Goal: Communication & Community: Ask a question

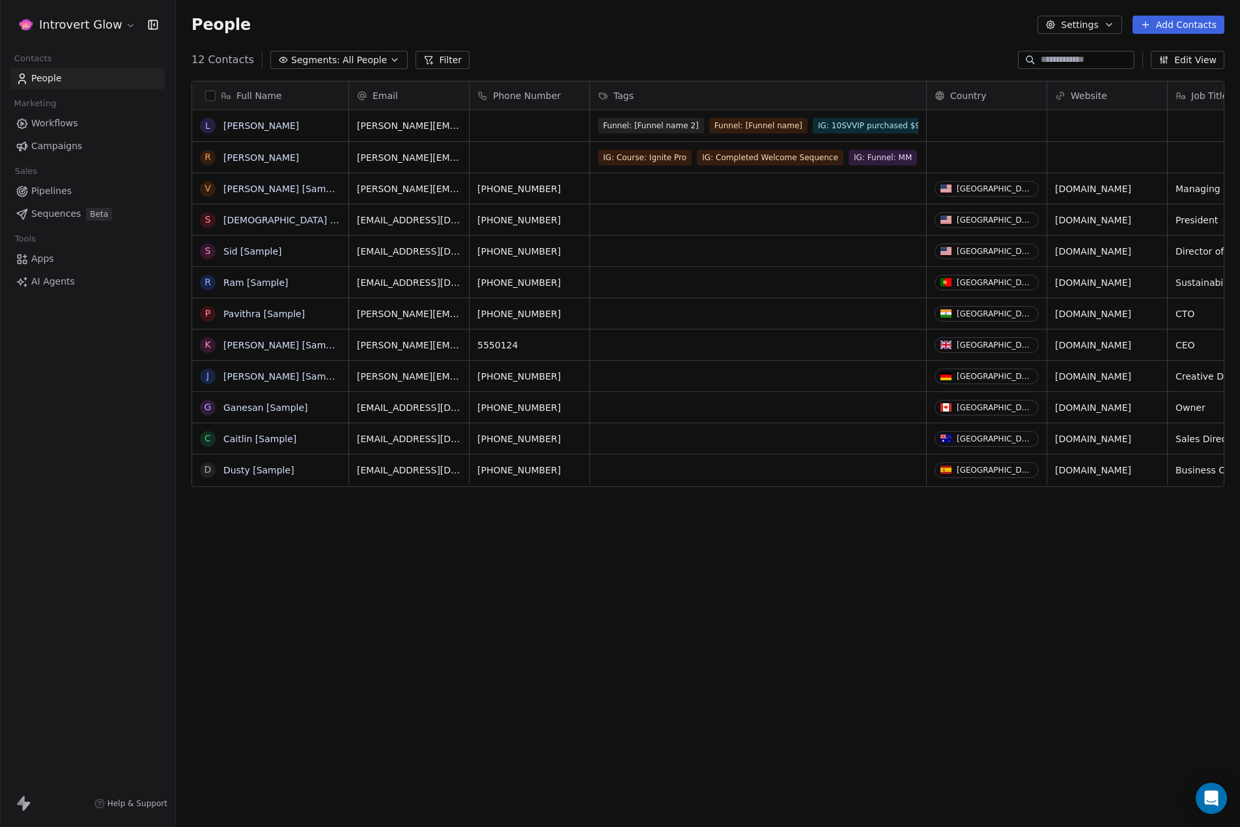
scroll to position [718, 1054]
click at [57, 118] on span "Workflows" at bounding box center [54, 124] width 47 height 14
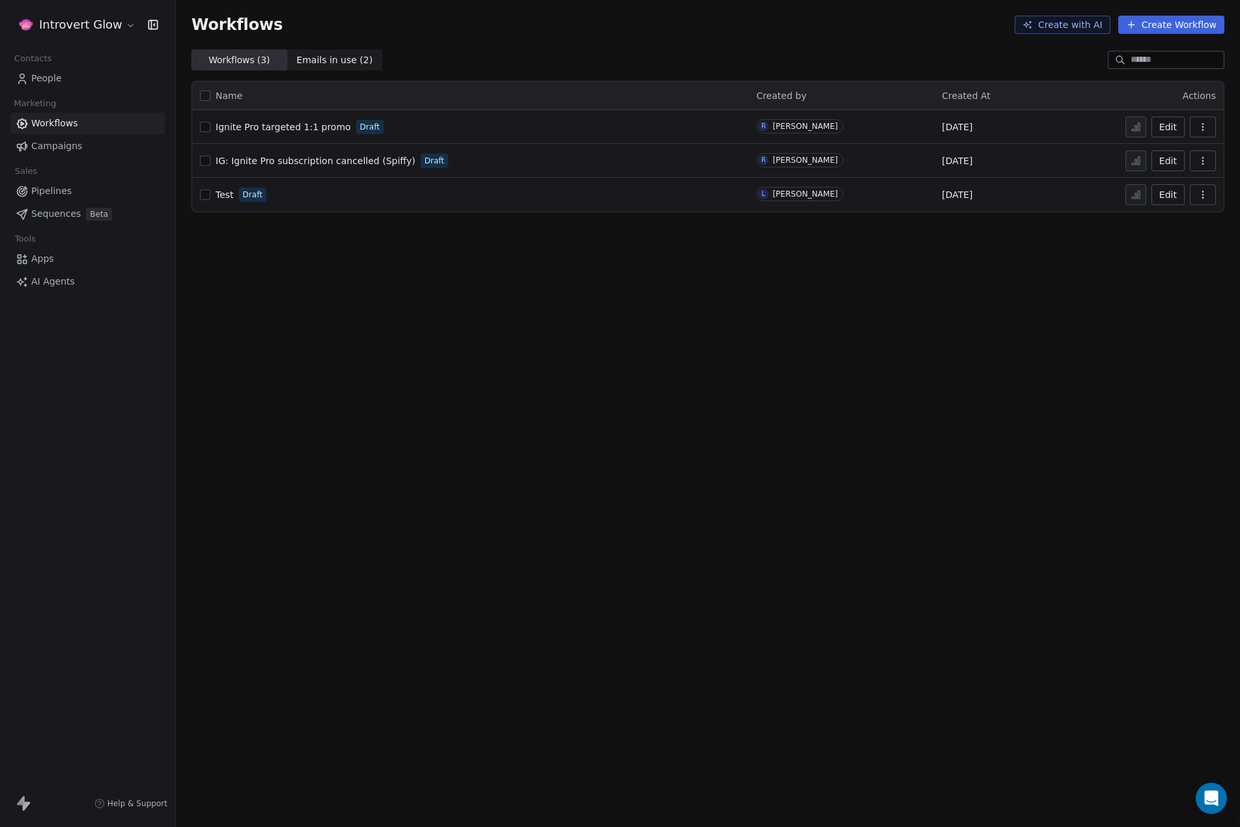
click at [305, 158] on span "IG: Ignite Pro subscription cancelled (Spiffy)" at bounding box center [316, 161] width 200 height 10
click at [202, 163] on button "button" at bounding box center [205, 161] width 10 height 10
click at [126, 803] on span "Help & Support" at bounding box center [137, 803] width 60 height 10
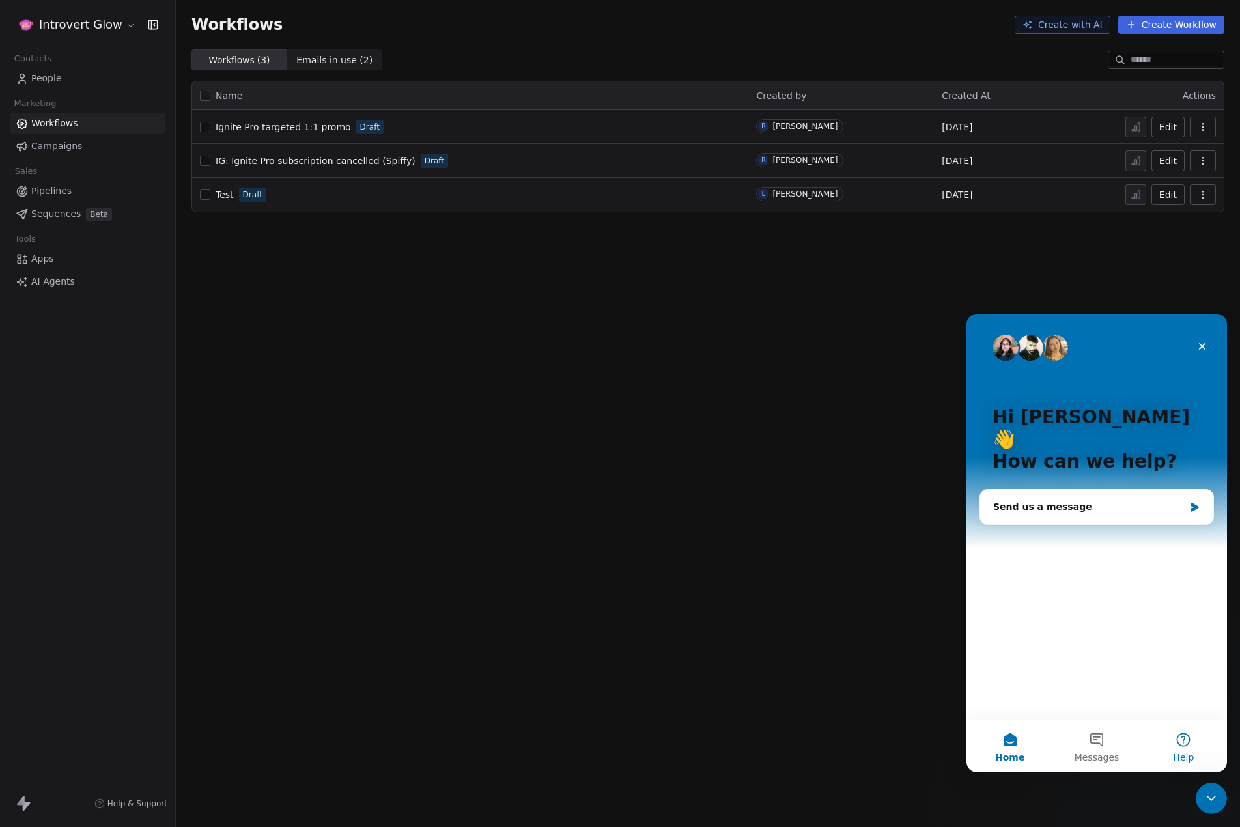
click at [1179, 749] on button "Help" at bounding box center [1183, 746] width 87 height 52
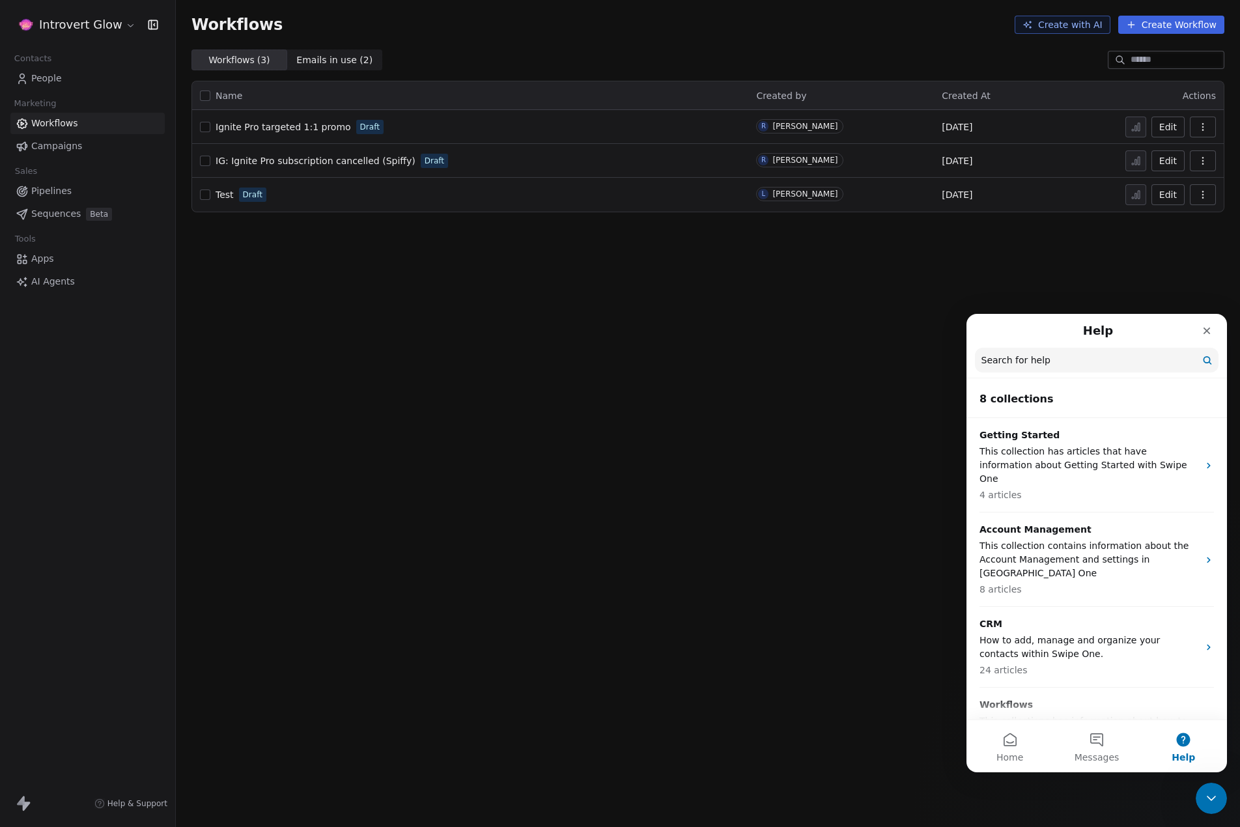
click at [1029, 357] on input "Search for help" at bounding box center [1097, 360] width 244 height 25
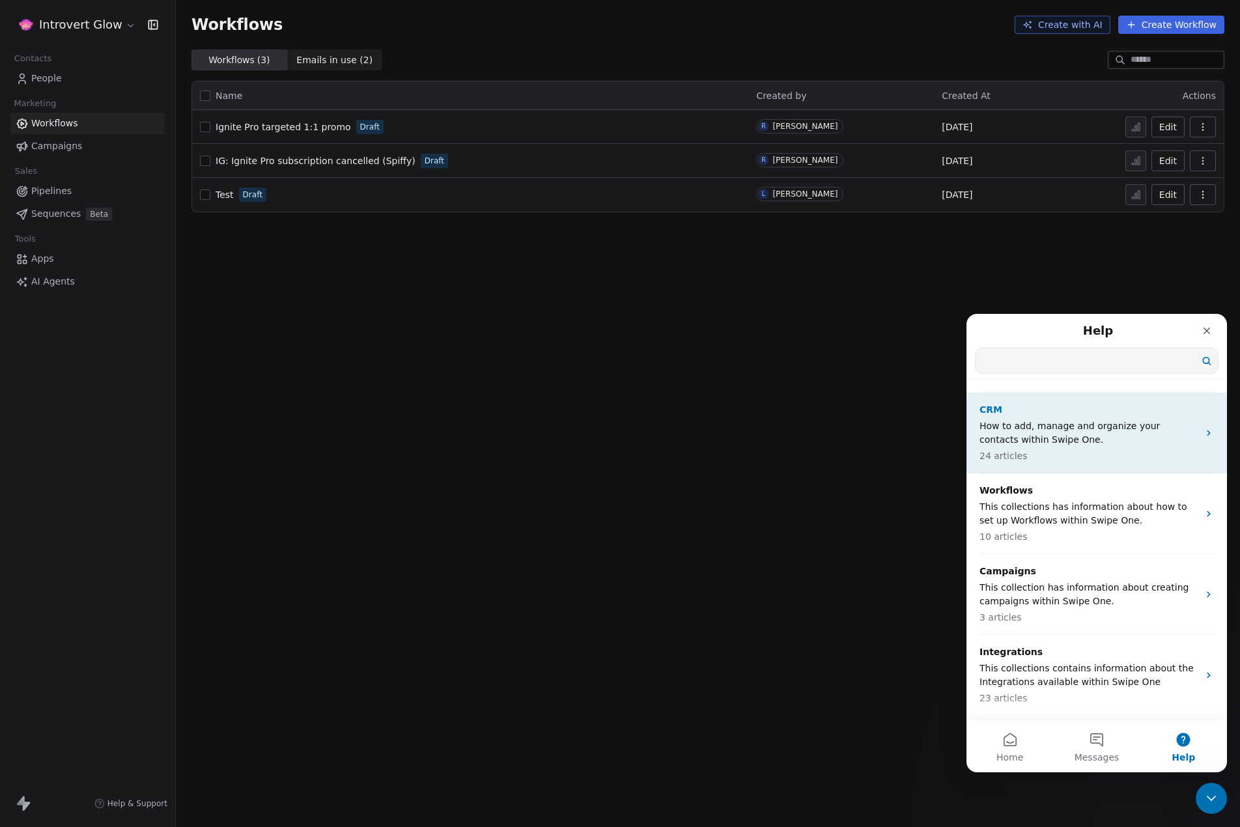
scroll to position [217, 0]
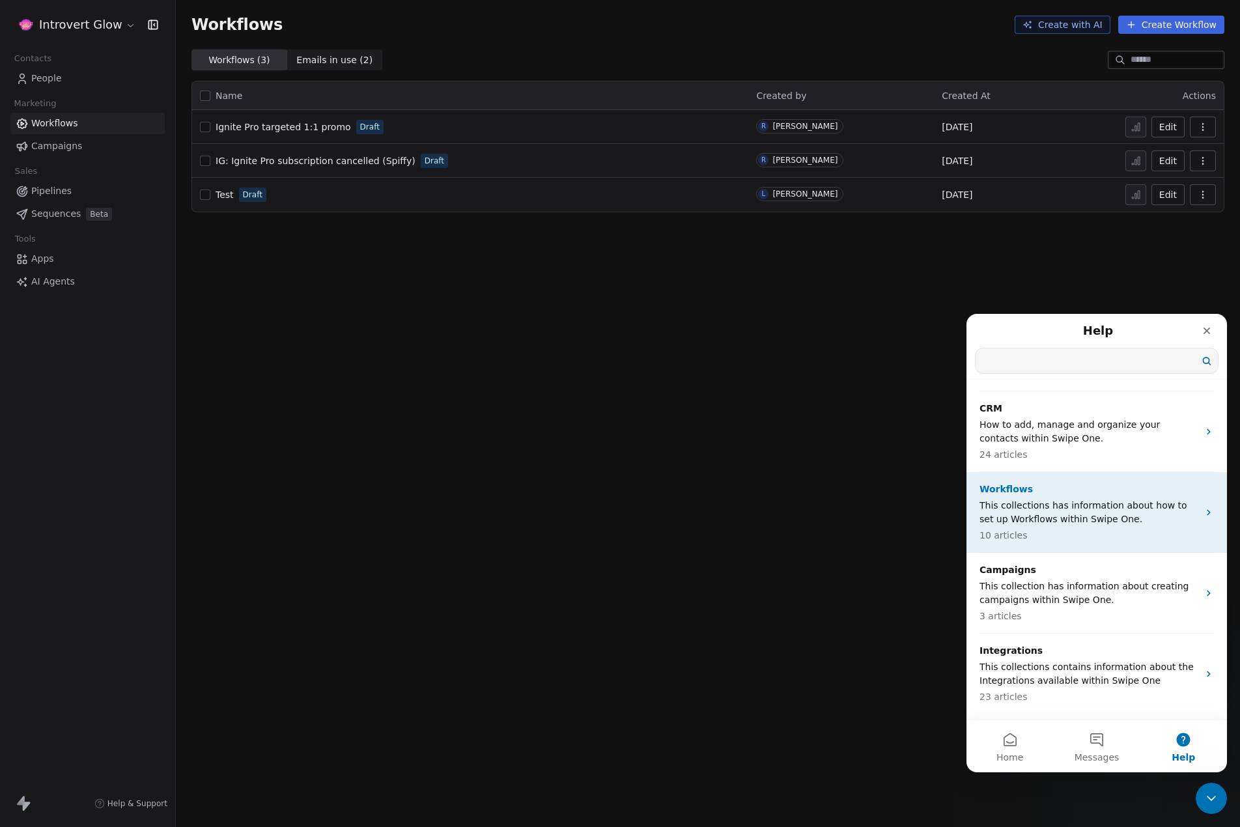
click at [1064, 499] on p "This collections has information about how to set up Workflows within Swipe One." at bounding box center [1088, 512] width 219 height 27
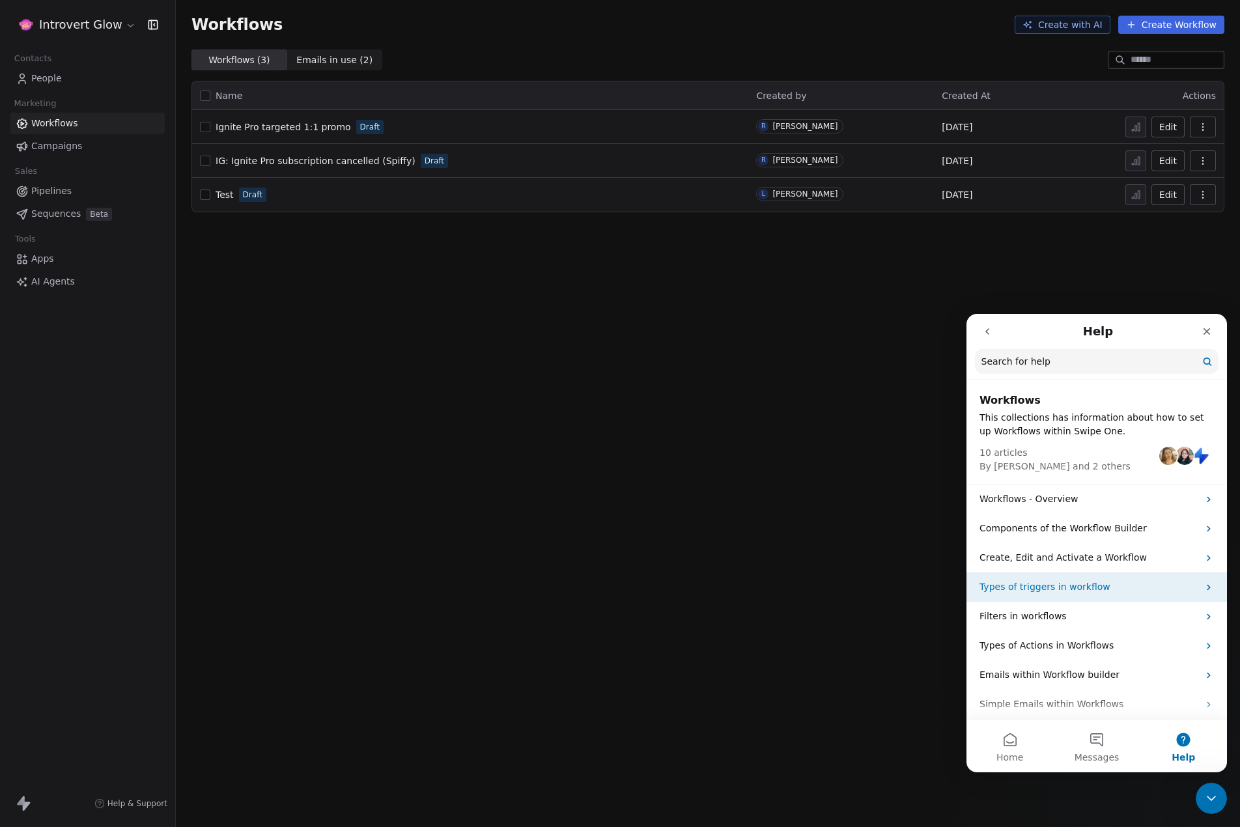
scroll to position [63, 0]
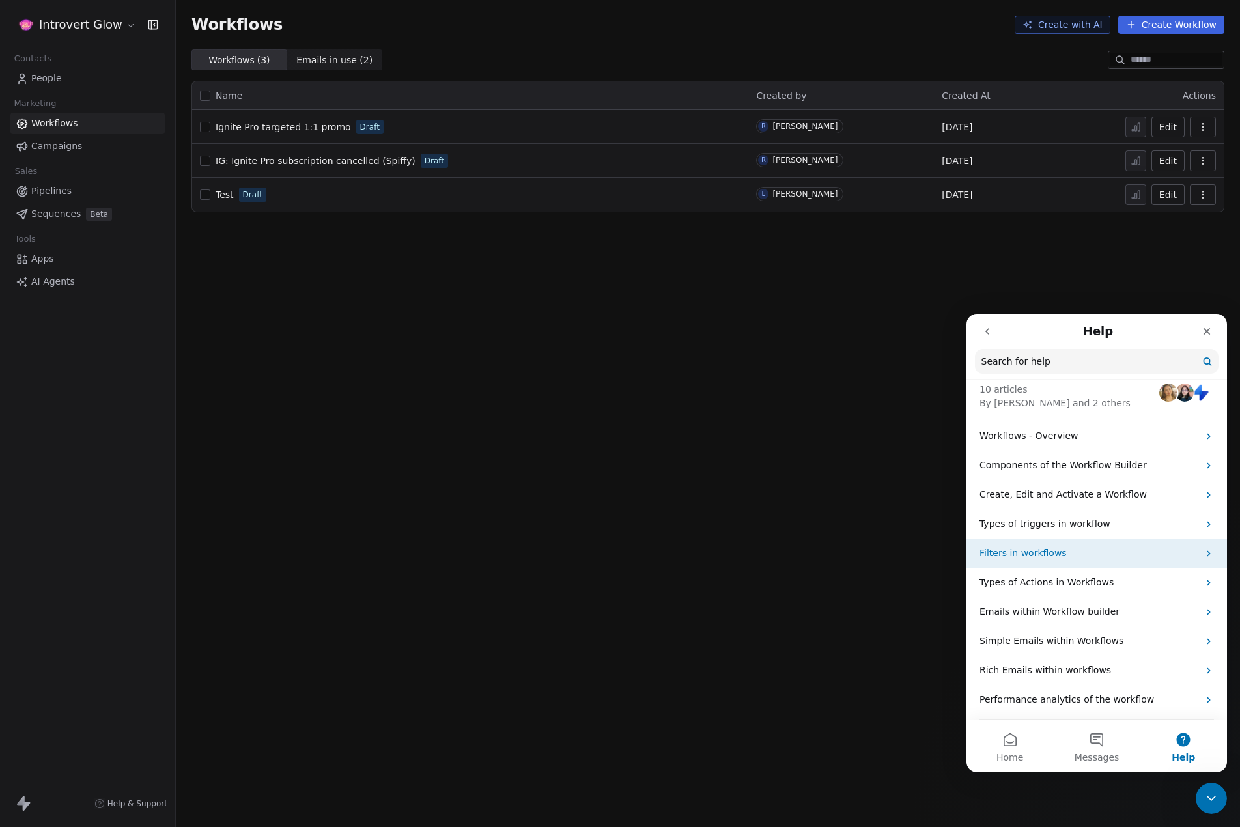
click at [1056, 554] on p "Filters in workflows" at bounding box center [1088, 553] width 219 height 14
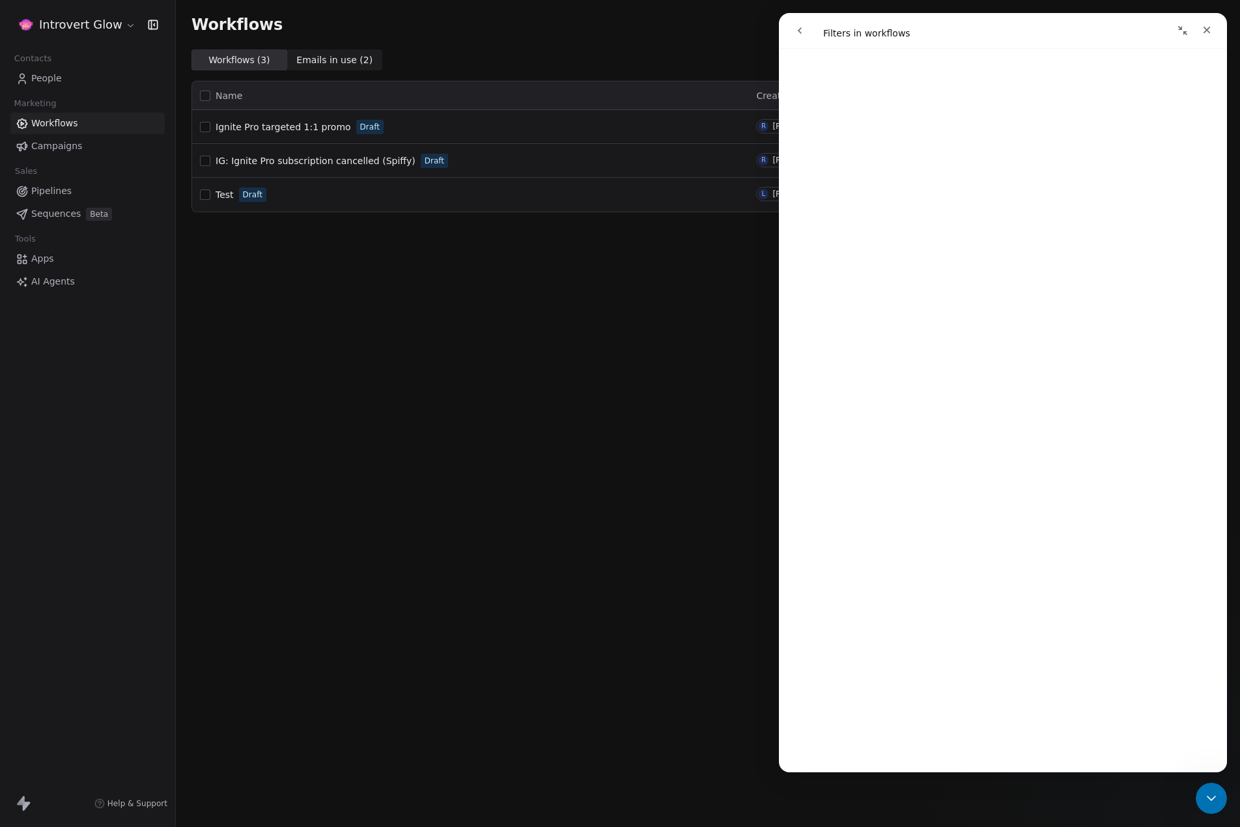
scroll to position [0, 0]
click at [378, 285] on div "Workflows Create with AI Create Workflow Workflows ( 3 ) Workflows ( 3 ) Emails…" at bounding box center [708, 413] width 1064 height 827
click at [577, 394] on div "Workflows Create with AI Create Workflow Workflows ( 3 ) Workflows ( 3 ) Emails…" at bounding box center [708, 413] width 1064 height 827
click at [1210, 24] on div "Close" at bounding box center [1206, 29] width 23 height 23
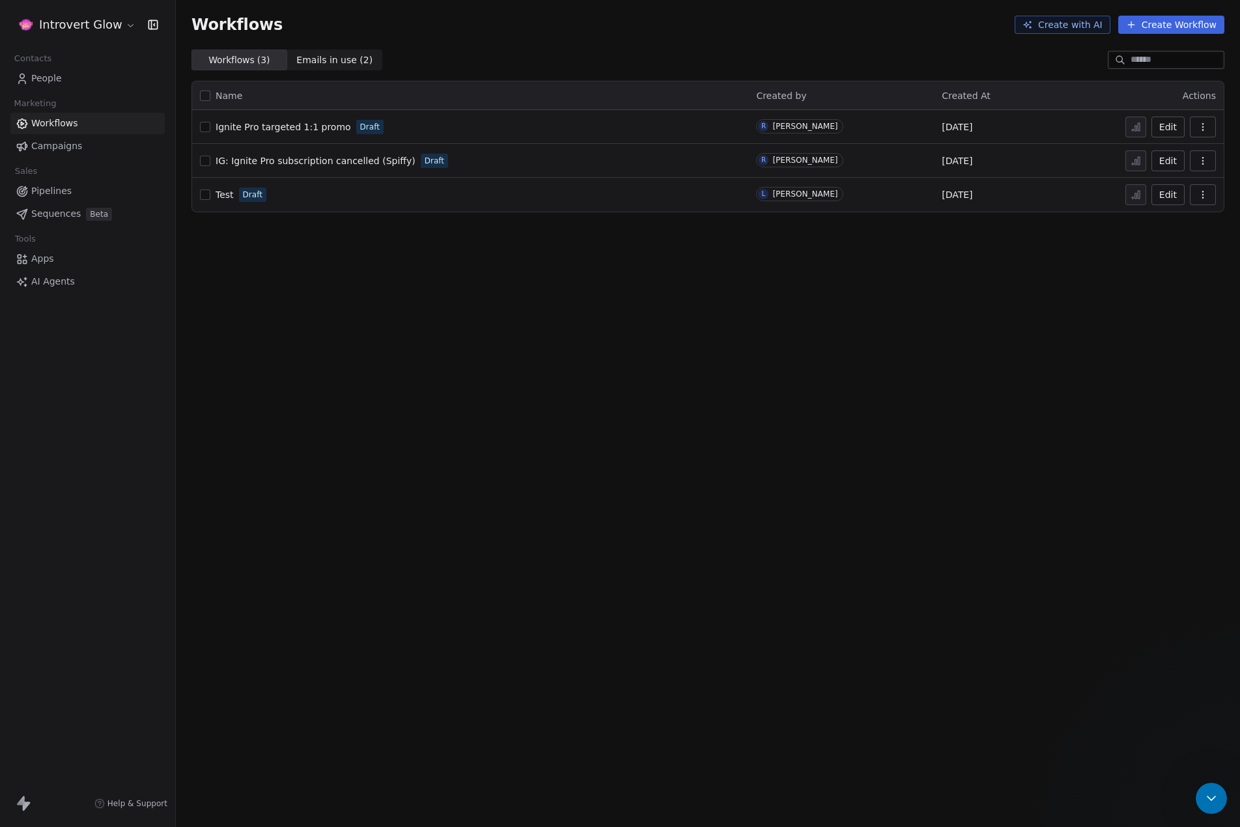
scroll to position [0, 0]
click at [781, 127] on div "[PERSON_NAME]" at bounding box center [804, 126] width 65 height 9
click at [1205, 120] on button "button" at bounding box center [1203, 127] width 26 height 21
click at [419, 280] on div "Workflows Create with AI Create Workflow Workflows ( 3 ) Workflows ( 3 ) Emails…" at bounding box center [708, 413] width 1064 height 827
click at [1214, 797] on icon "Open Intercom Messenger" at bounding box center [1209, 796] width 21 height 21
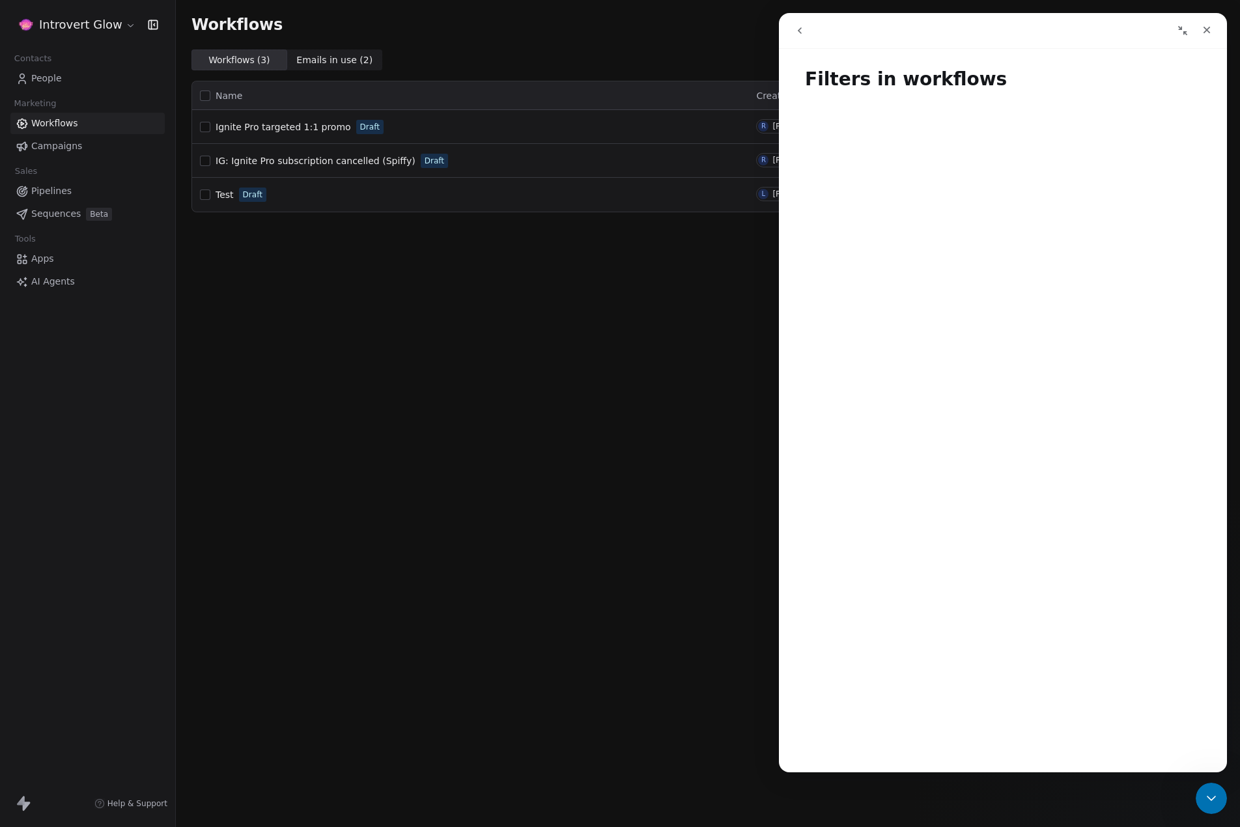
click at [803, 29] on icon "go back" at bounding box center [799, 30] width 10 height 10
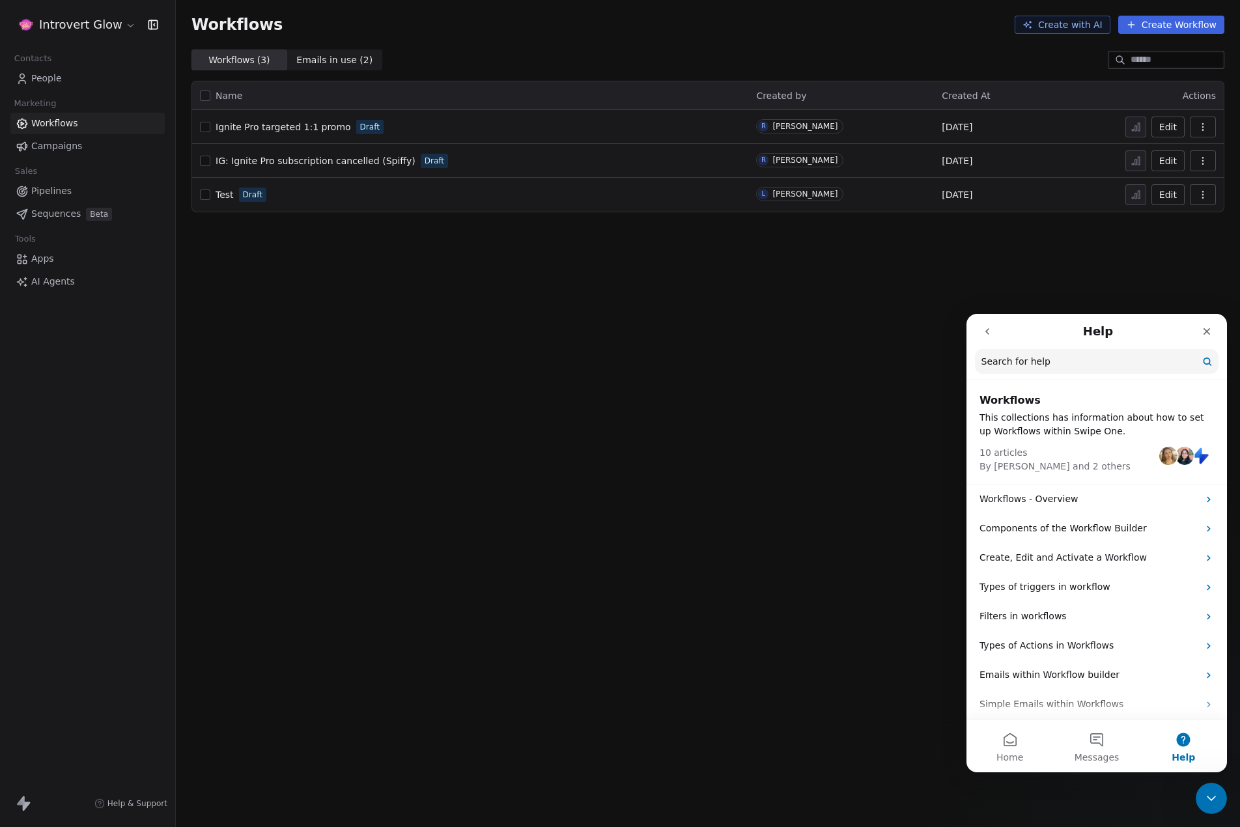
click at [1061, 359] on input "Search for help" at bounding box center [1097, 361] width 244 height 25
type input "******"
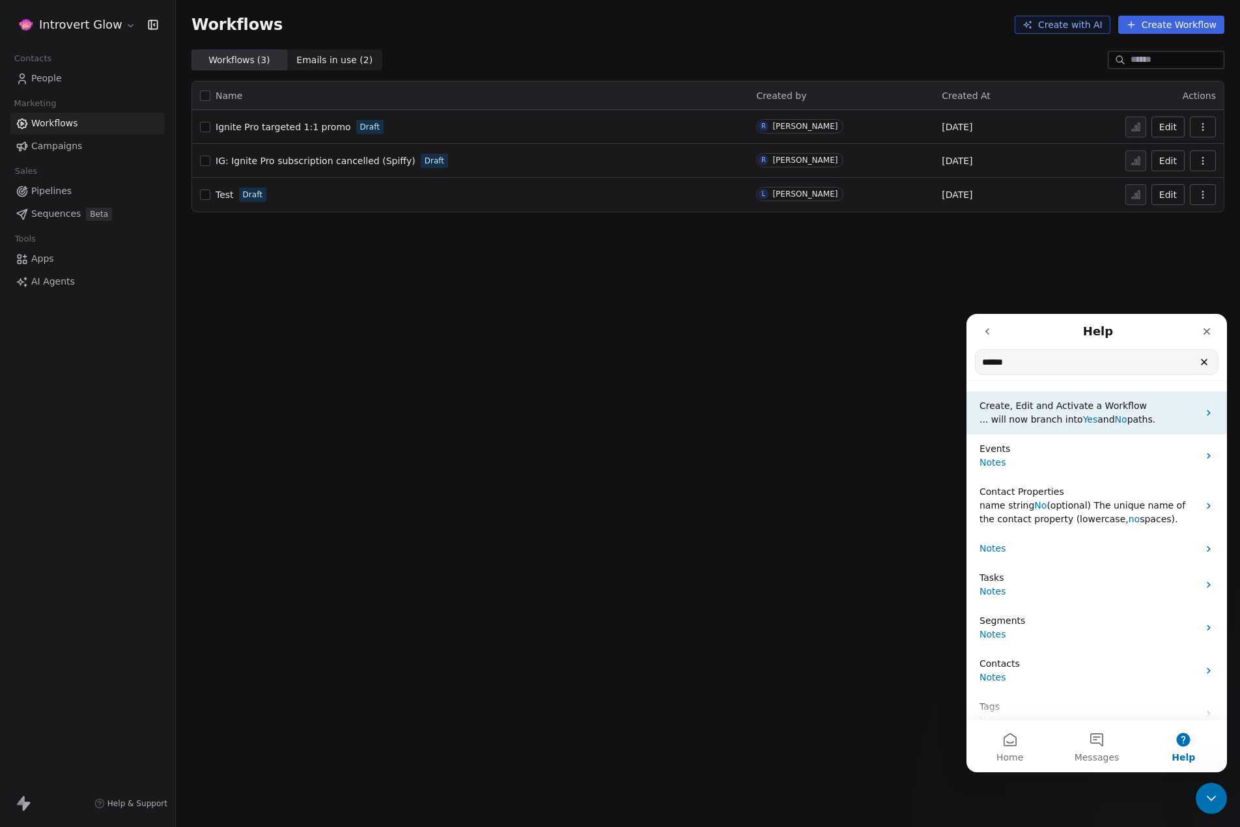
click at [1023, 420] on span "... will now branch into" at bounding box center [1031, 419] width 104 height 10
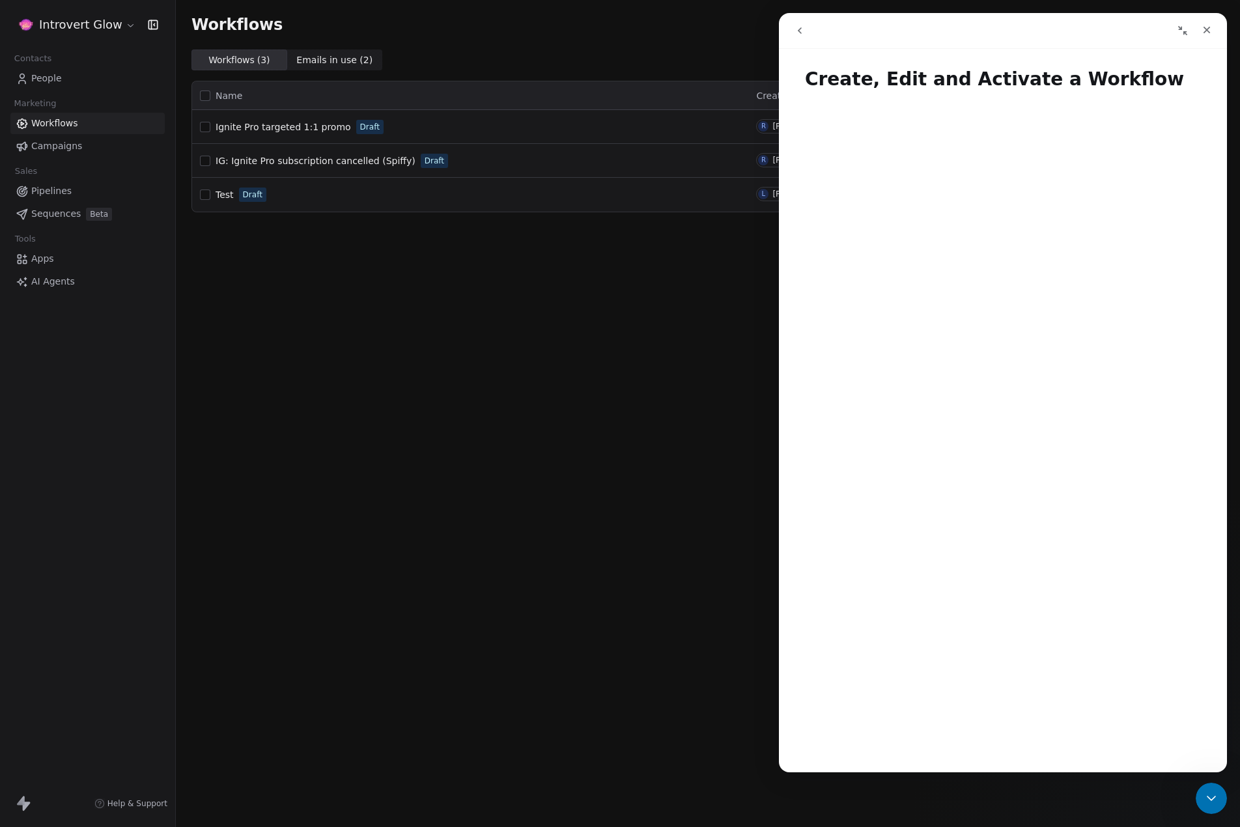
click at [801, 28] on icon "go back" at bounding box center [799, 30] width 10 height 10
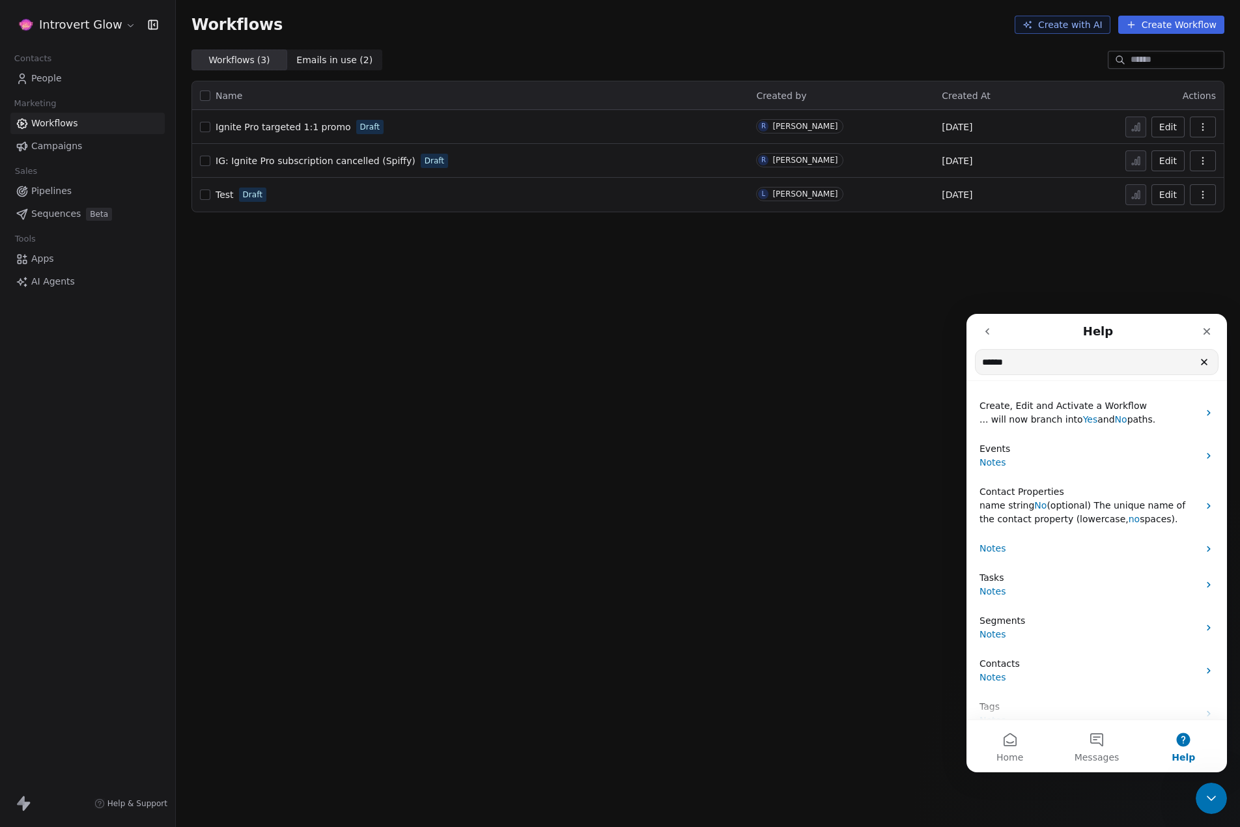
click at [989, 339] on button "go back" at bounding box center [987, 331] width 25 height 25
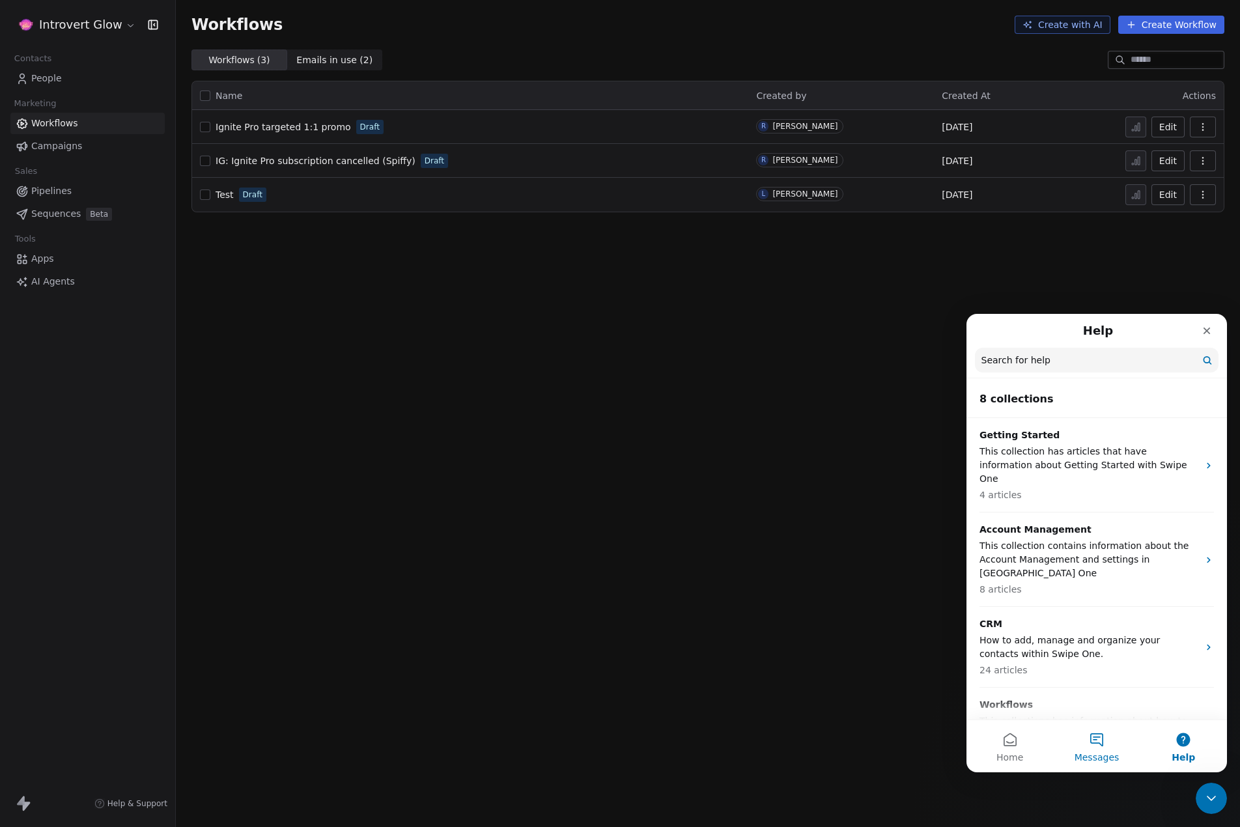
click at [1079, 747] on button "Messages" at bounding box center [1096, 746] width 87 height 52
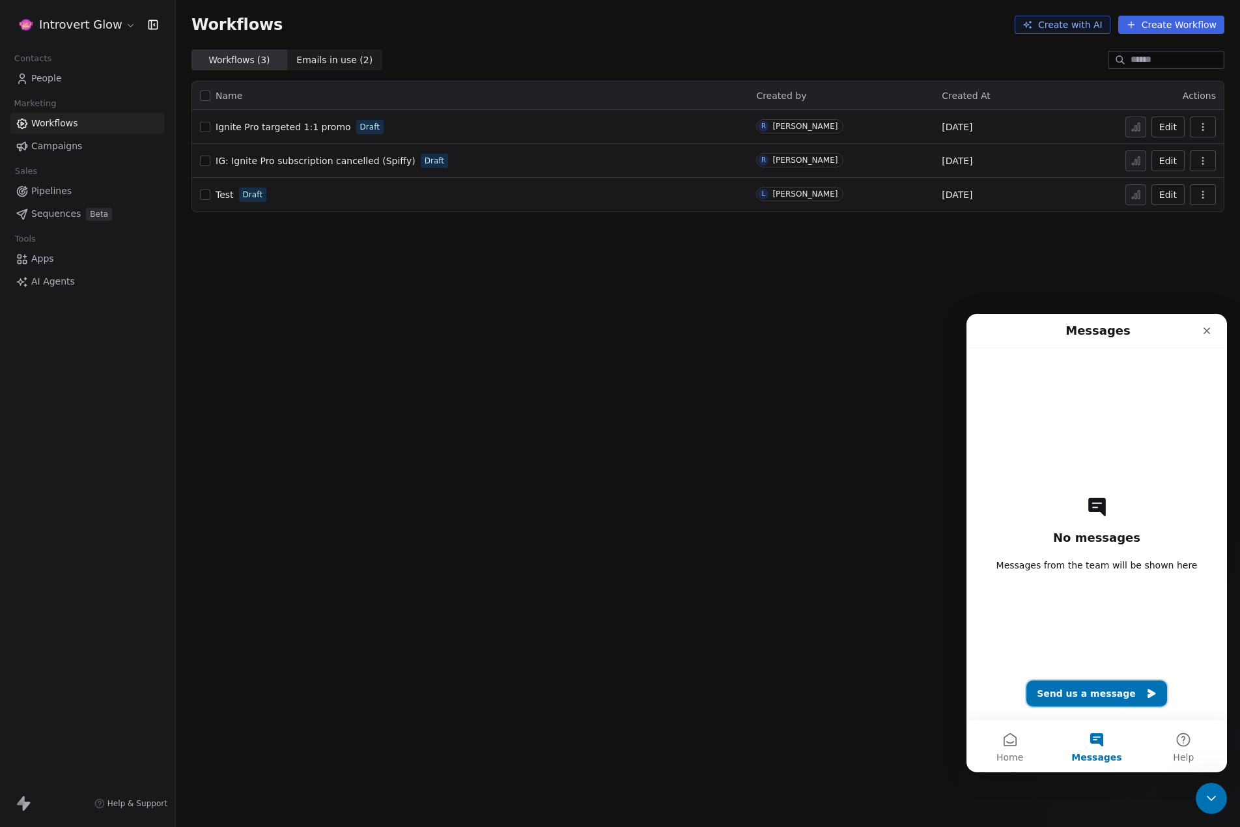
click at [1072, 702] on button "Send us a message" at bounding box center [1096, 693] width 141 height 26
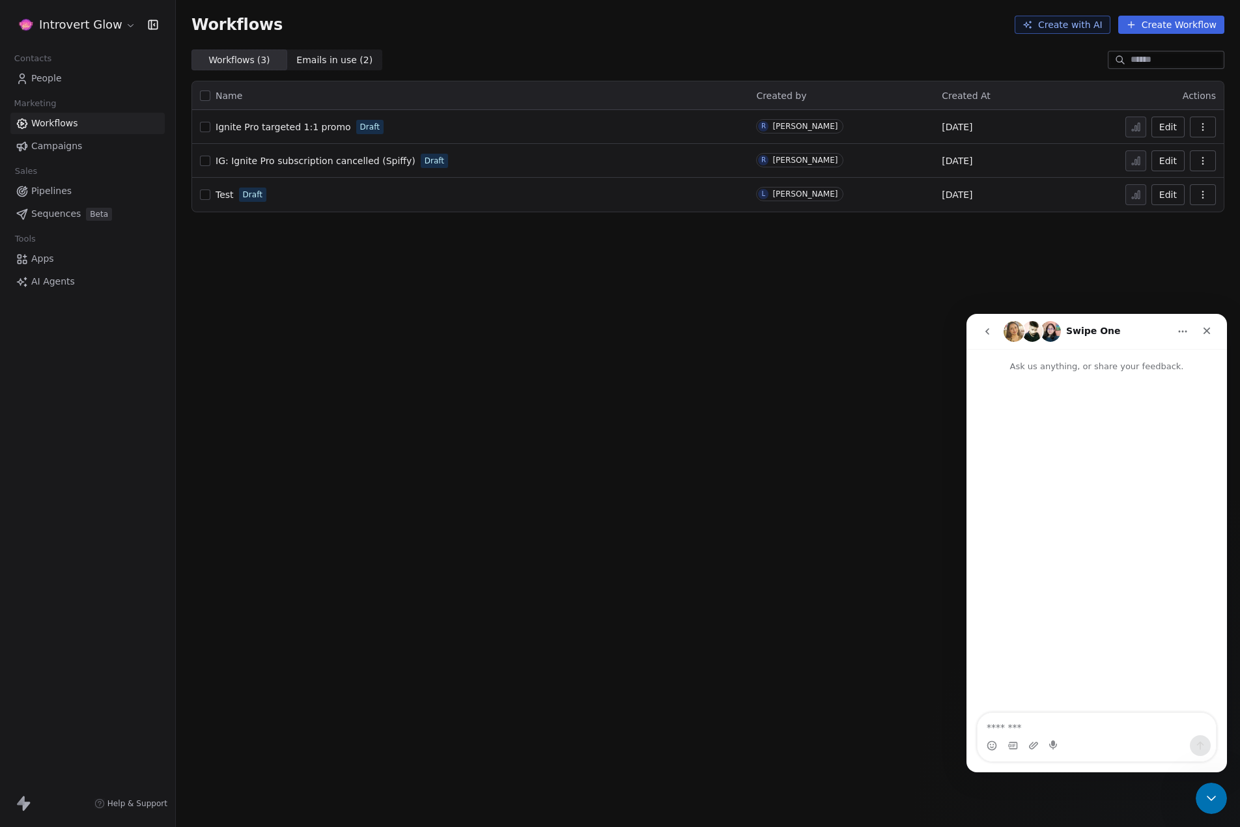
click at [1038, 731] on textarea "Message…" at bounding box center [1096, 724] width 238 height 22
type textarea "*"
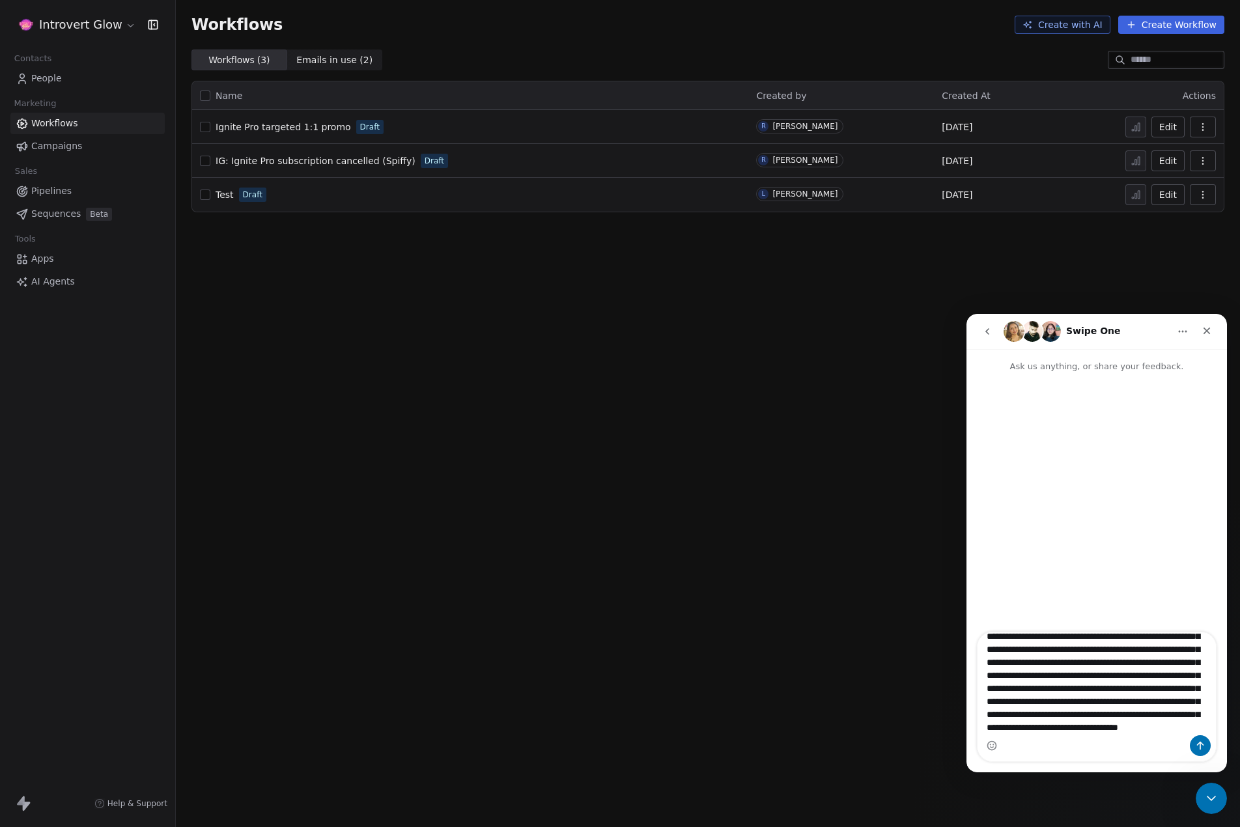
scroll to position [100, 0]
type textarea "**********"
click at [1195, 744] on icon "Send a message…" at bounding box center [1200, 745] width 10 height 10
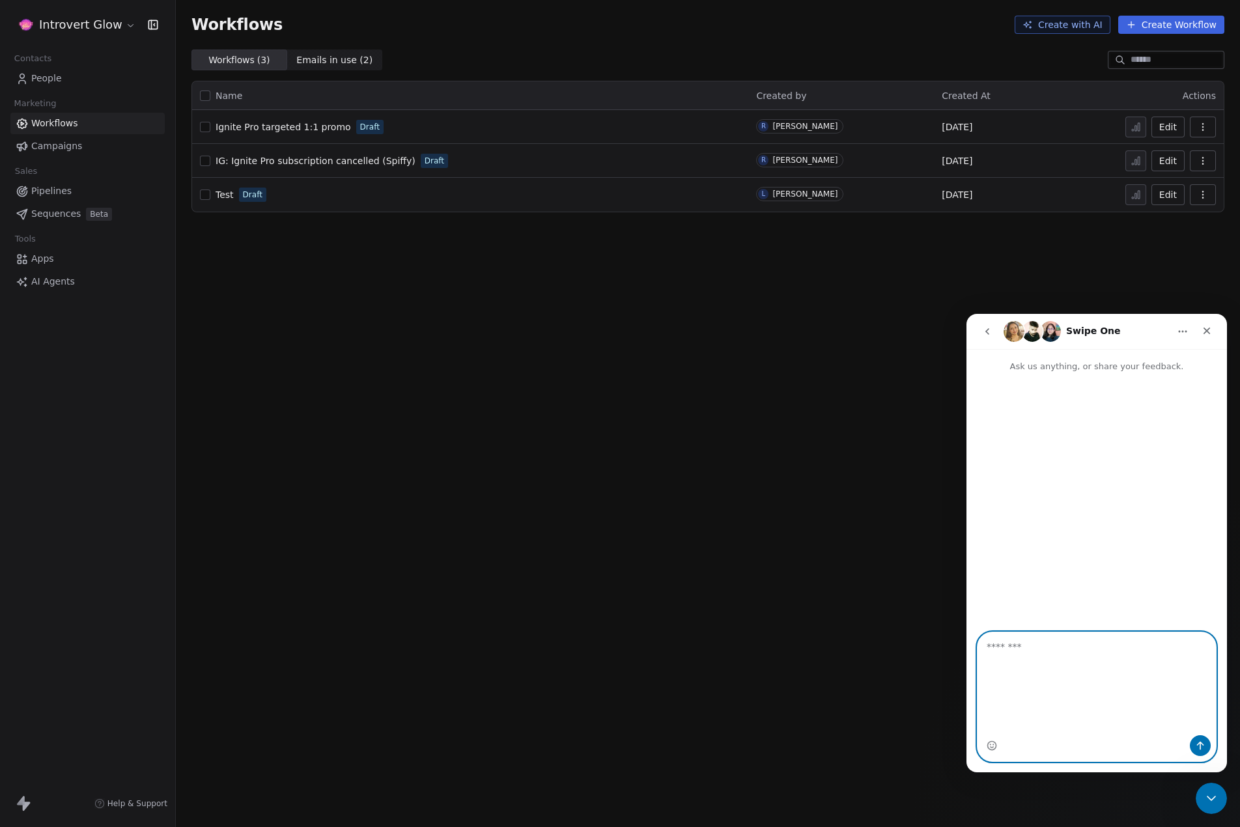
scroll to position [0, 0]
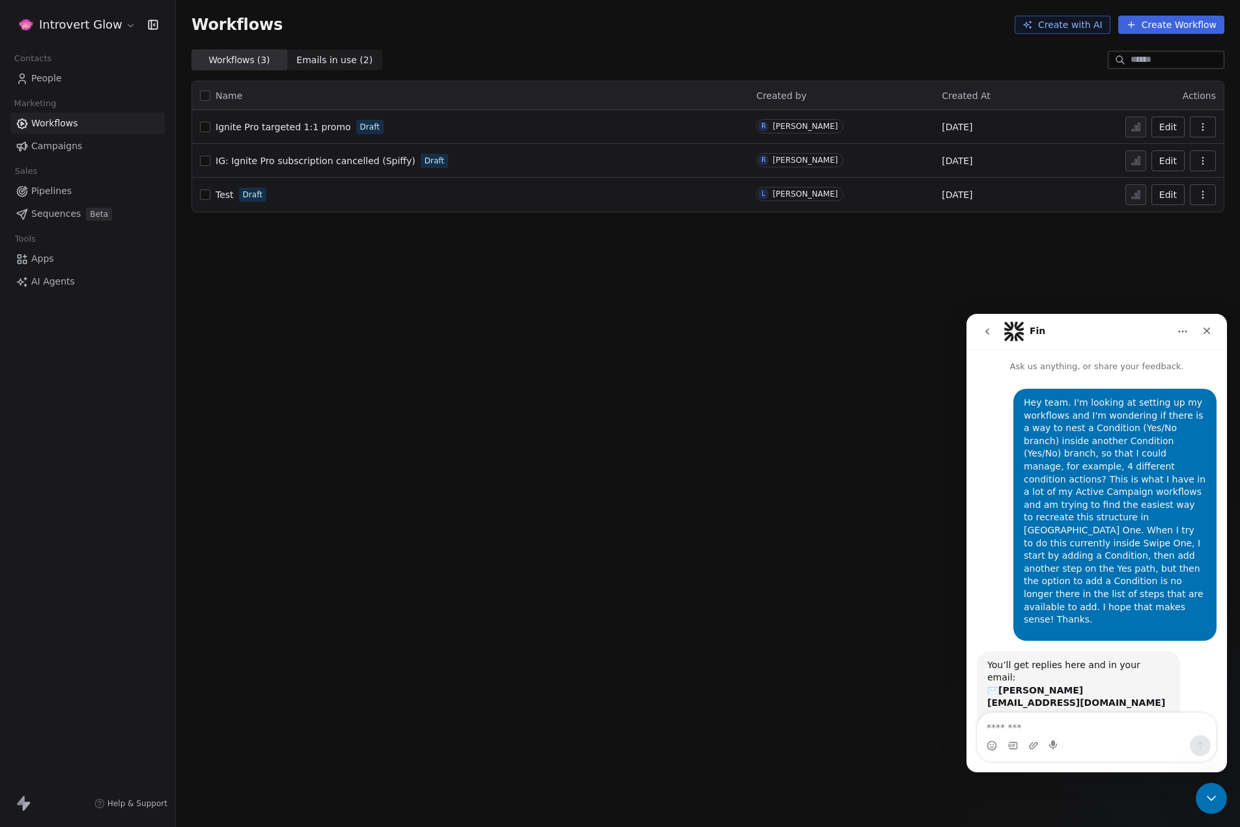
click at [476, 409] on div "Workflows Create with AI Create Workflow Workflows ( 3 ) Workflows ( 3 ) Emails…" at bounding box center [708, 413] width 1064 height 827
